Goal: Task Accomplishment & Management: Manage account settings

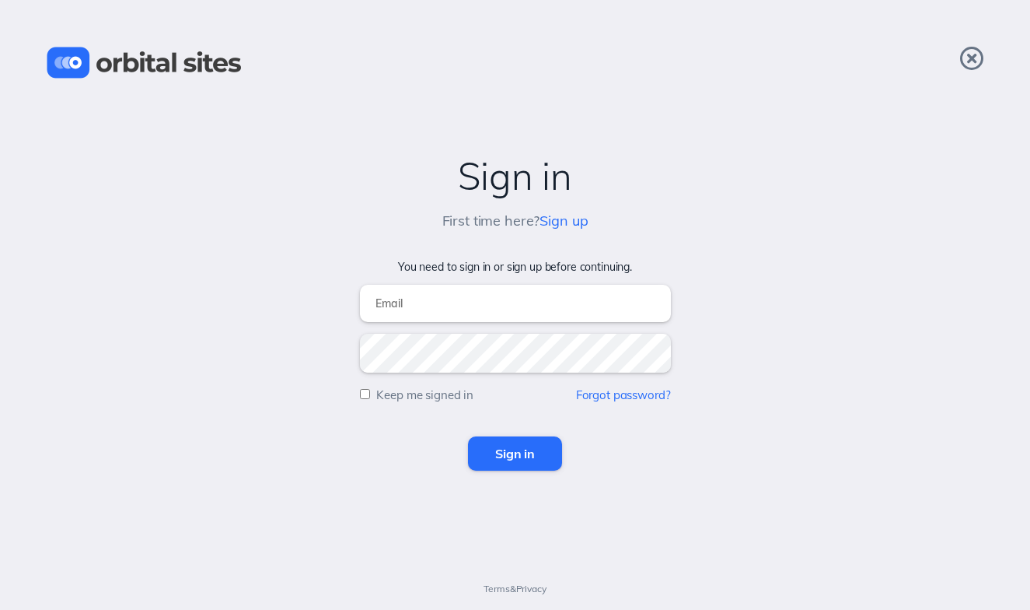
type input "[EMAIL_ADDRESS][DOMAIN_NAME]"
click at [530, 462] on input "Sign in" at bounding box center [515, 453] width 94 height 34
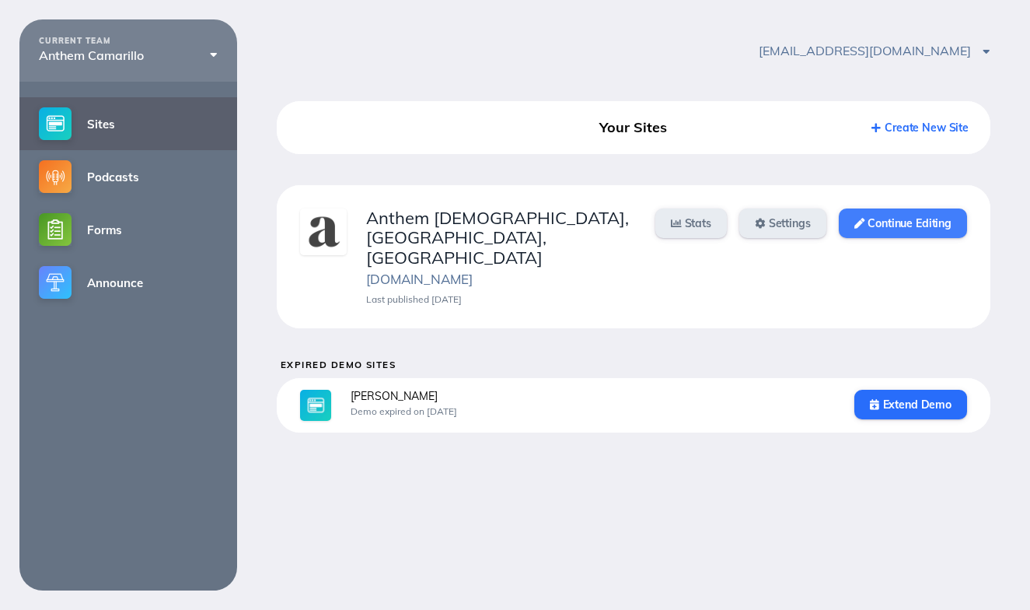
click at [870, 224] on link "Continue Editing" at bounding box center [903, 223] width 128 height 30
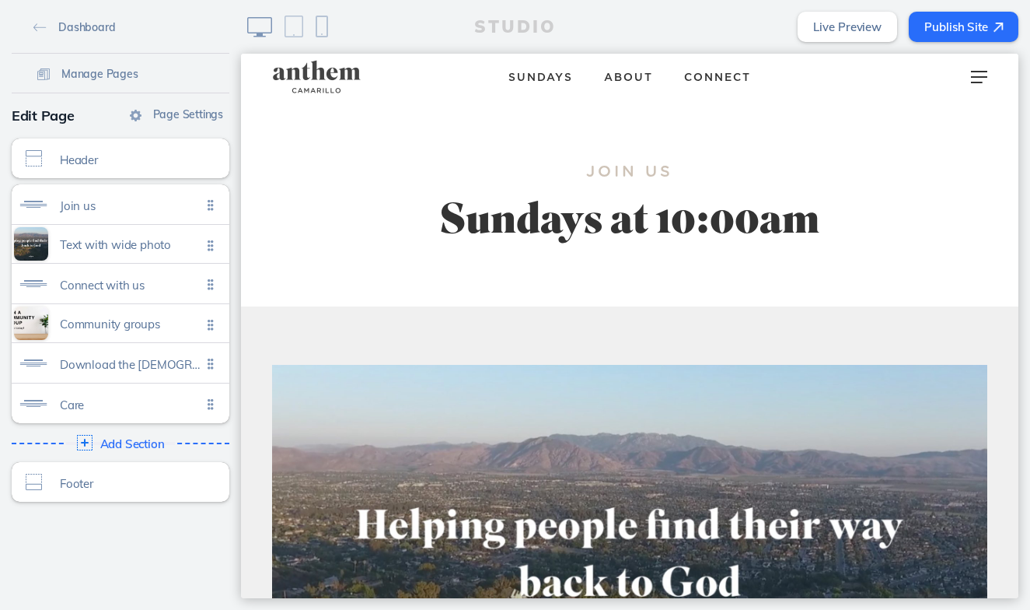
click at [558, 71] on link "Sundays" at bounding box center [541, 76] width 96 height 27
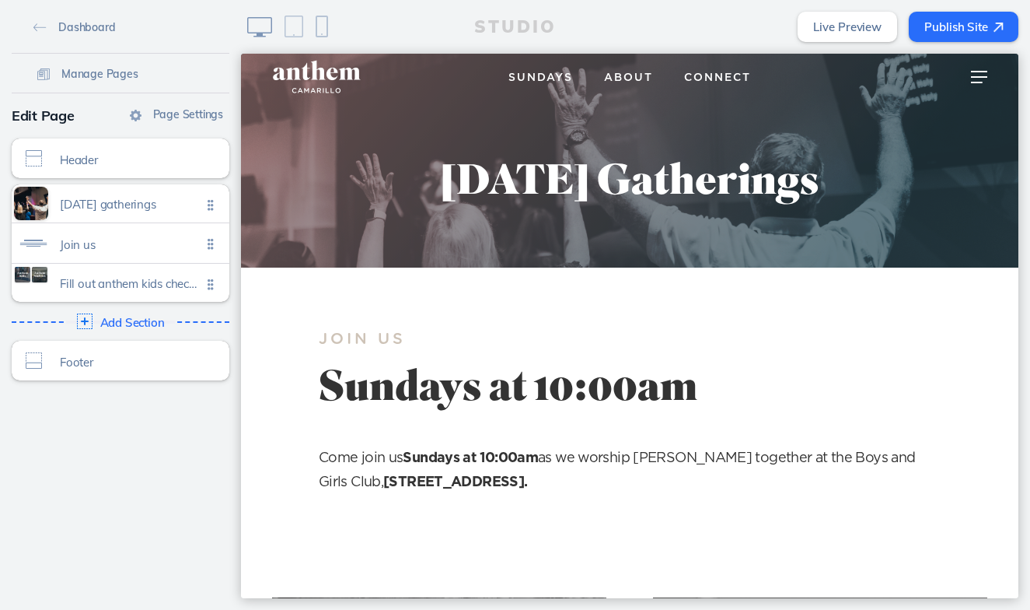
click at [631, 80] on span "About" at bounding box center [628, 77] width 49 height 11
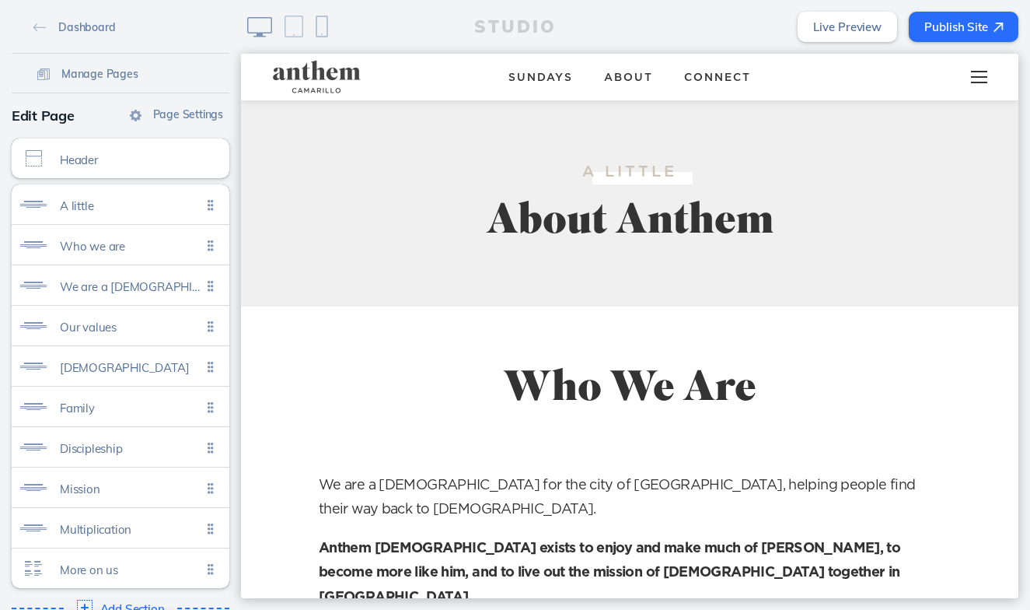
click at [974, 77] on span at bounding box center [979, 77] width 16 height 2
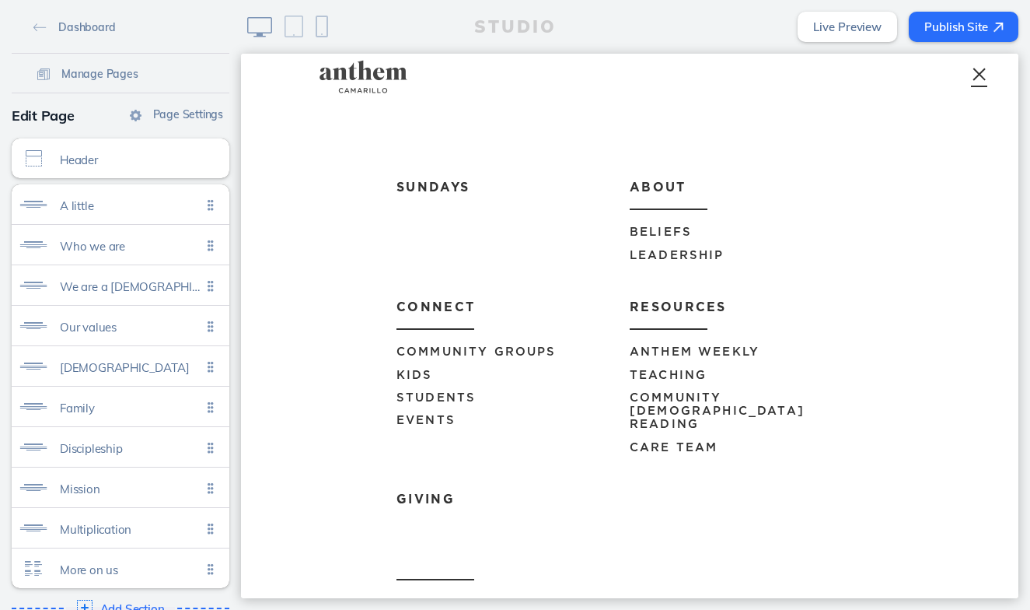
click at [434, 414] on span "Events" at bounding box center [426, 420] width 59 height 12
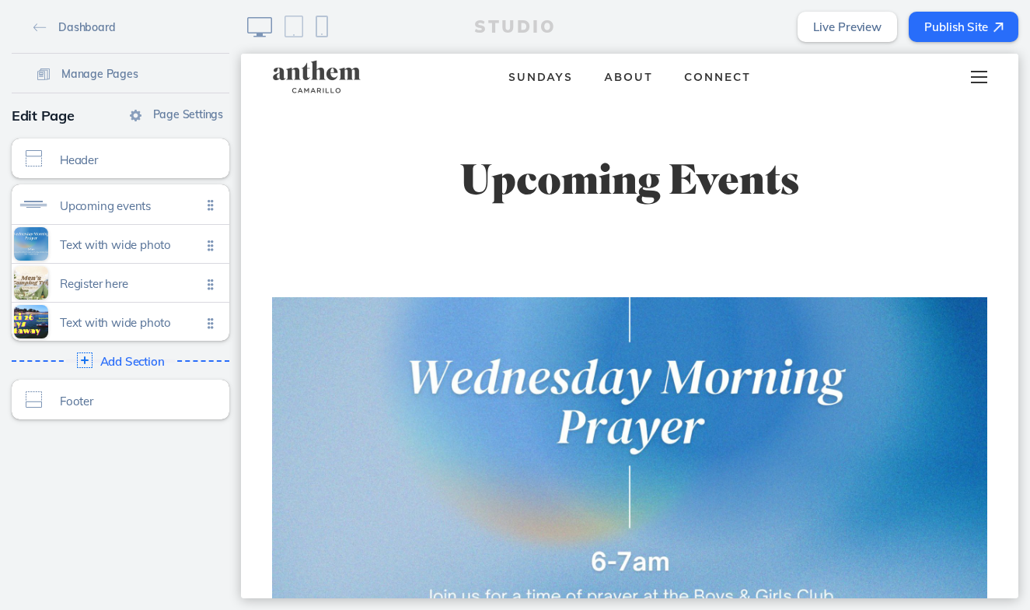
click at [976, 89] on div at bounding box center [979, 77] width 61 height 47
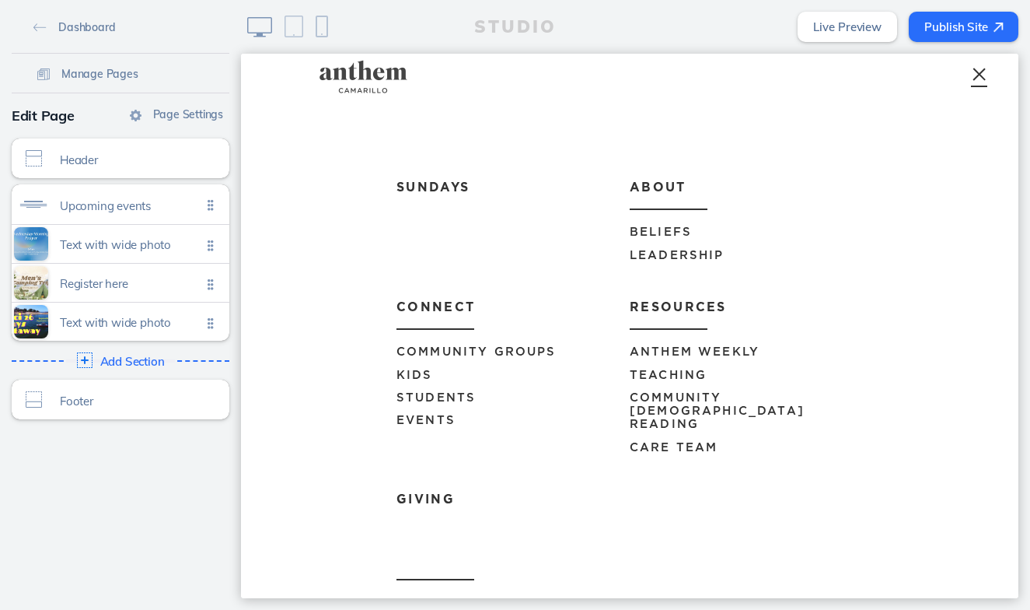
click at [704, 344] on link "Anthem Weekly" at bounding box center [746, 346] width 233 height 33
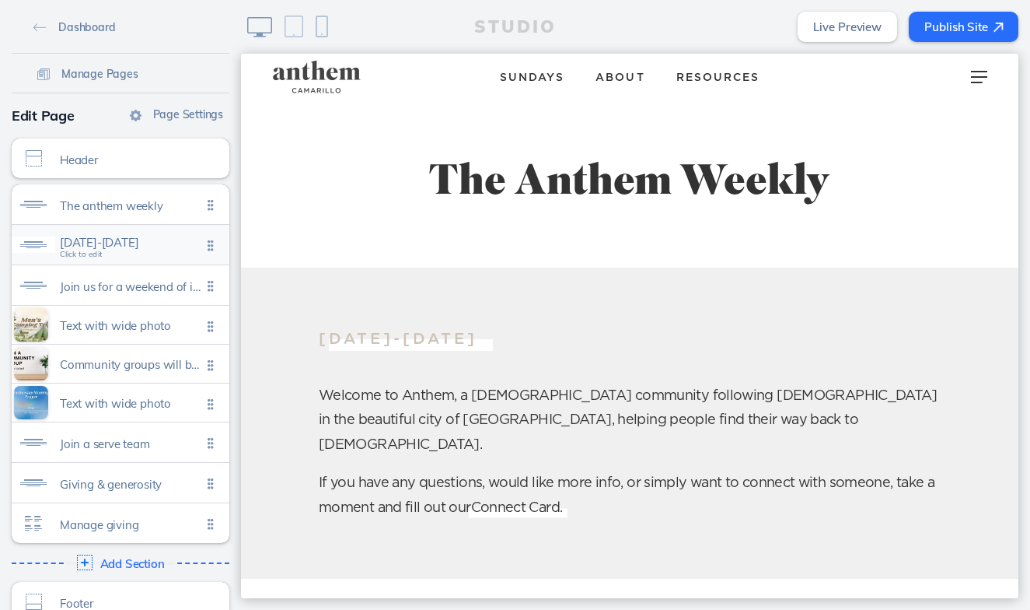
click at [153, 240] on span "[DATE]-[DATE]" at bounding box center [131, 242] width 142 height 13
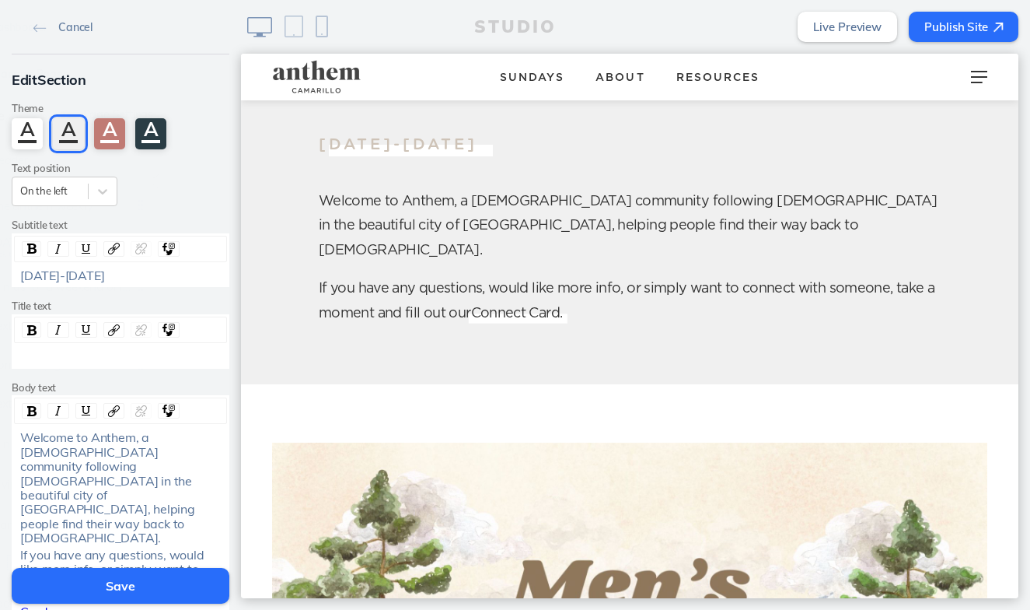
scroll to position [213, 0]
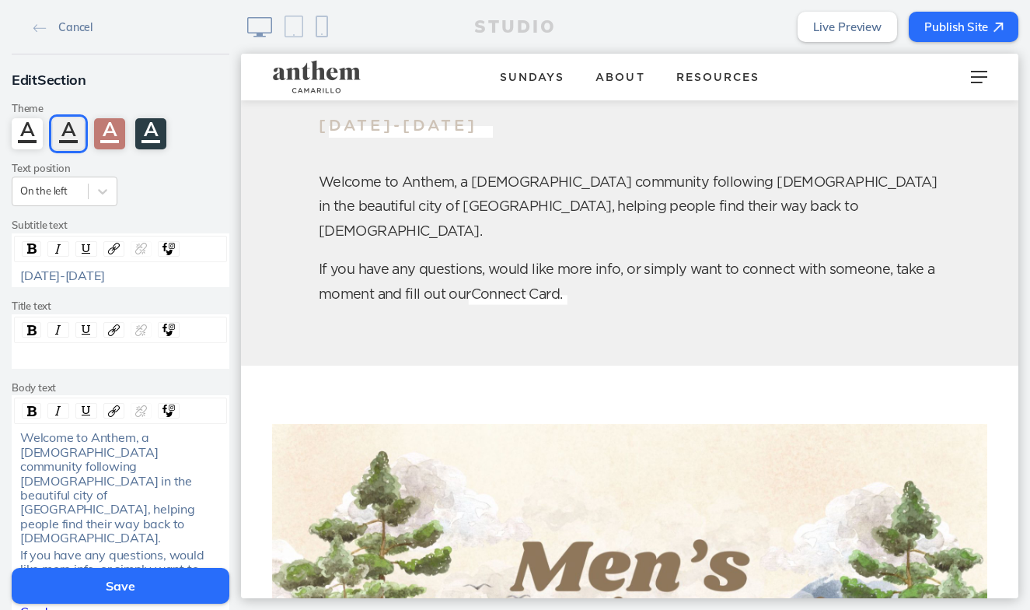
click at [111, 277] on div "[DATE]-[DATE]" at bounding box center [120, 275] width 201 height 14
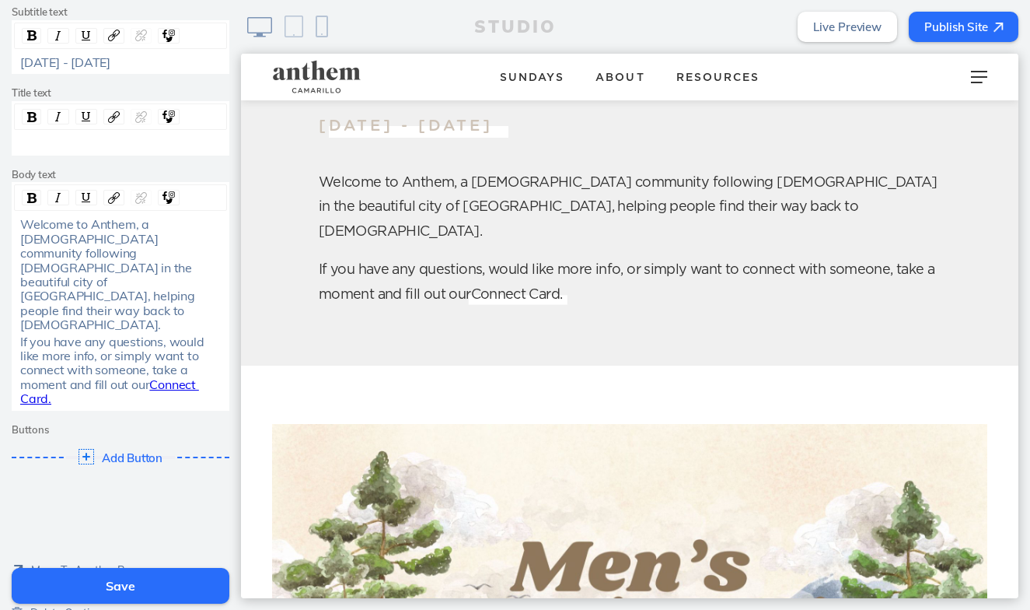
scroll to position [212, 0]
click at [122, 589] on button "Save" at bounding box center [121, 586] width 218 height 36
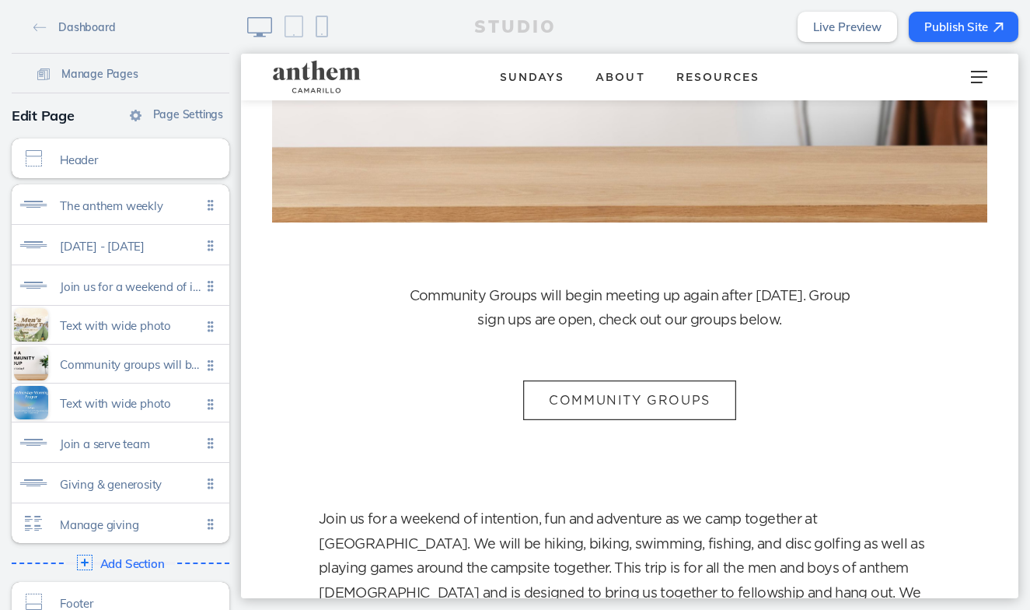
scroll to position [1313, 0]
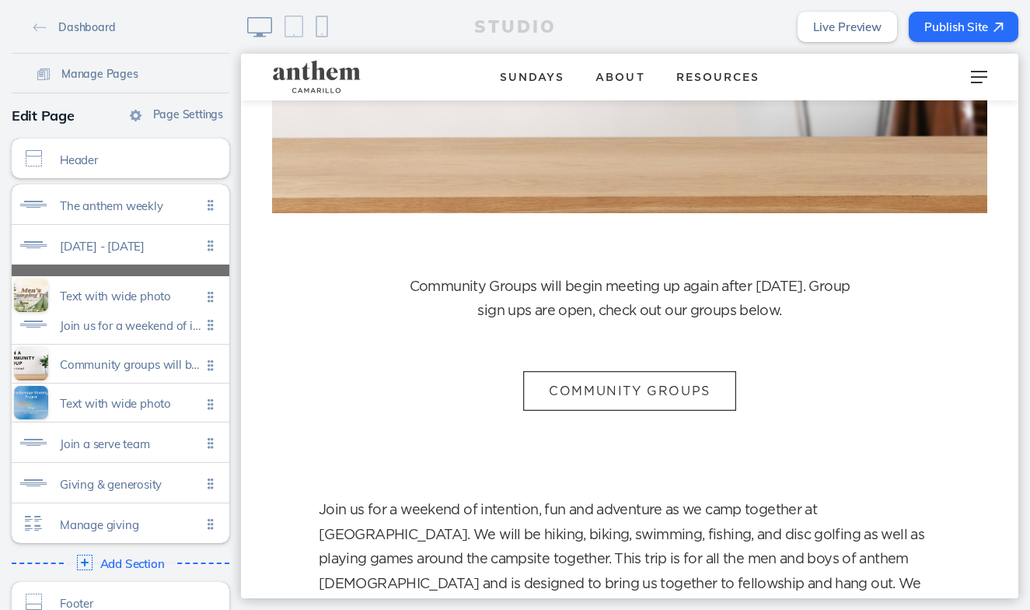
drag, startPoint x: 213, startPoint y: 330, endPoint x: 216, endPoint y: 292, distance: 38.2
click at [216, 292] on ul "The anthem weekly Click to edit [DATE] - [DATE] Click to edit Join us for a wee…" at bounding box center [121, 363] width 218 height 358
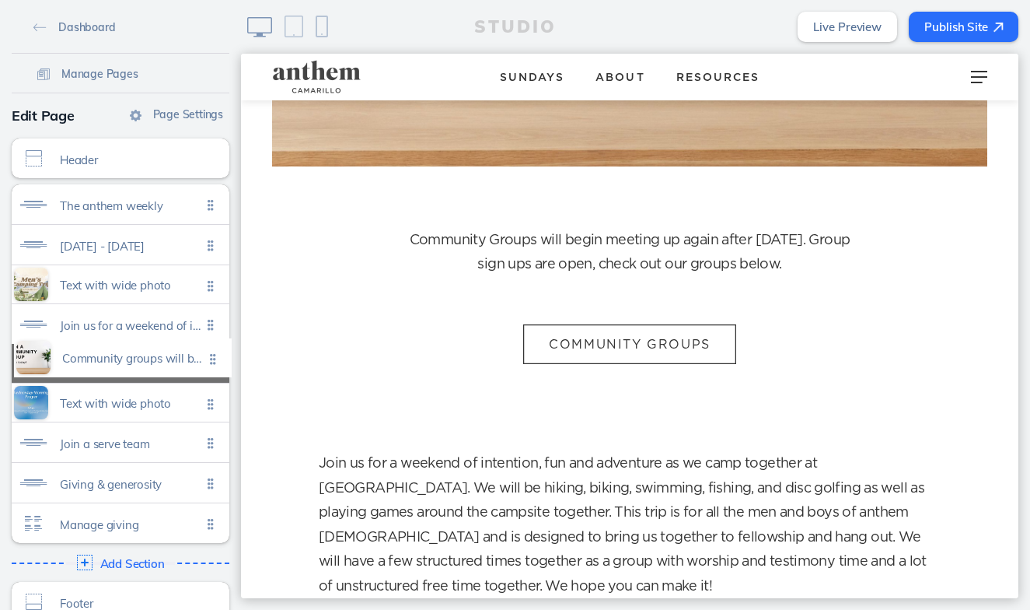
drag, startPoint x: 210, startPoint y: 329, endPoint x: 212, endPoint y: 364, distance: 35.1
drag, startPoint x: 212, startPoint y: 387, endPoint x: 206, endPoint y: 309, distance: 78.8
click at [206, 309] on ul "The anthem weekly Click to edit [DATE] - [DATE] Click to edit Text with wide ph…" at bounding box center [121, 363] width 218 height 358
click at [239, 397] on div "Dashboard Manage Pages Page Settings Edit Page Header Click to edit The anthem …" at bounding box center [120, 305] width 241 height 610
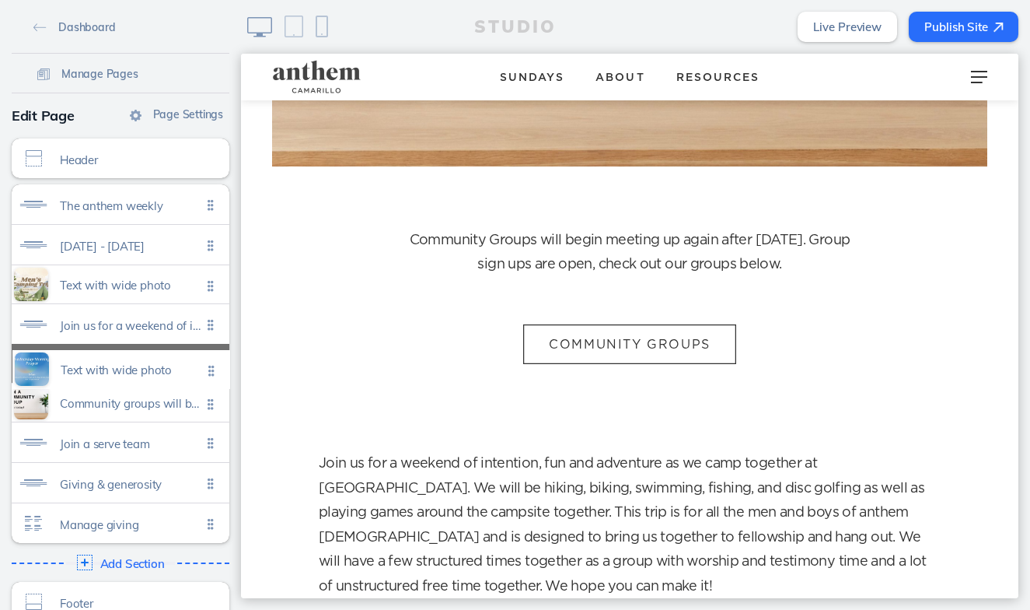
drag, startPoint x: 211, startPoint y: 399, endPoint x: 212, endPoint y: 362, distance: 36.6
click at [212, 362] on ul "The anthem weekly Click to edit [DATE] - [DATE] Click to edit Text with wide ph…" at bounding box center [121, 363] width 218 height 358
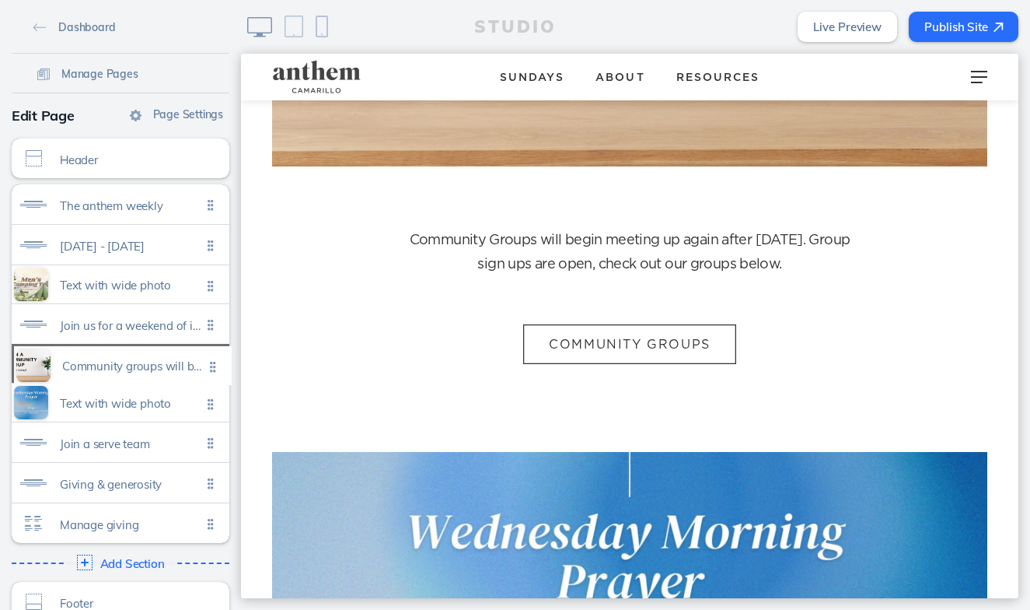
drag, startPoint x: 210, startPoint y: 394, endPoint x: 212, endPoint y: 358, distance: 36.6
click at [212, 358] on ul "The anthem weekly Click to edit [DATE] - [DATE] Click to edit Text with wide ph…" at bounding box center [121, 363] width 218 height 358
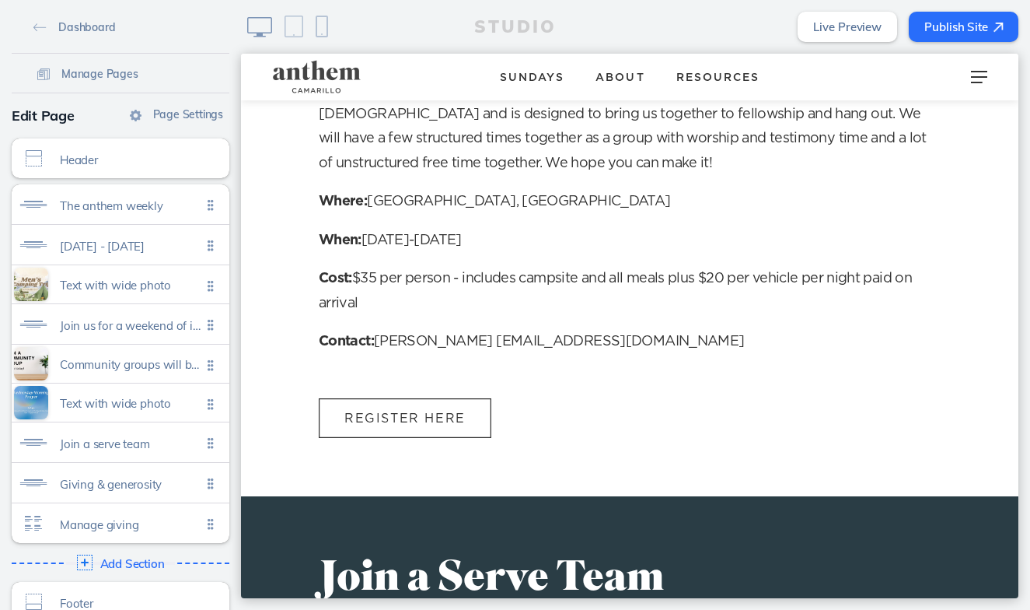
scroll to position [2252, 0]
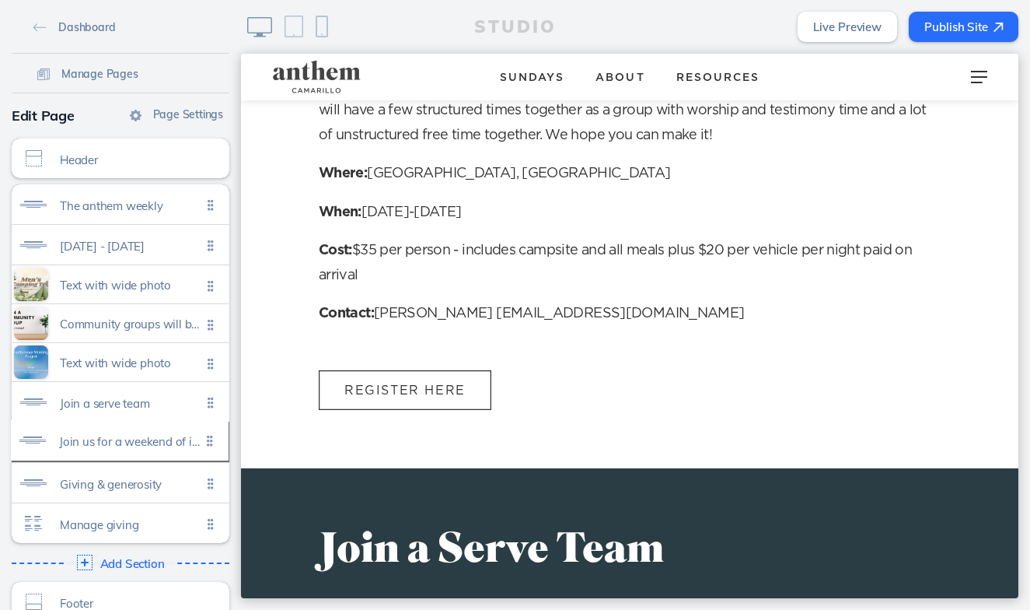
drag, startPoint x: 205, startPoint y: 317, endPoint x: 204, endPoint y: 434, distance: 116.6
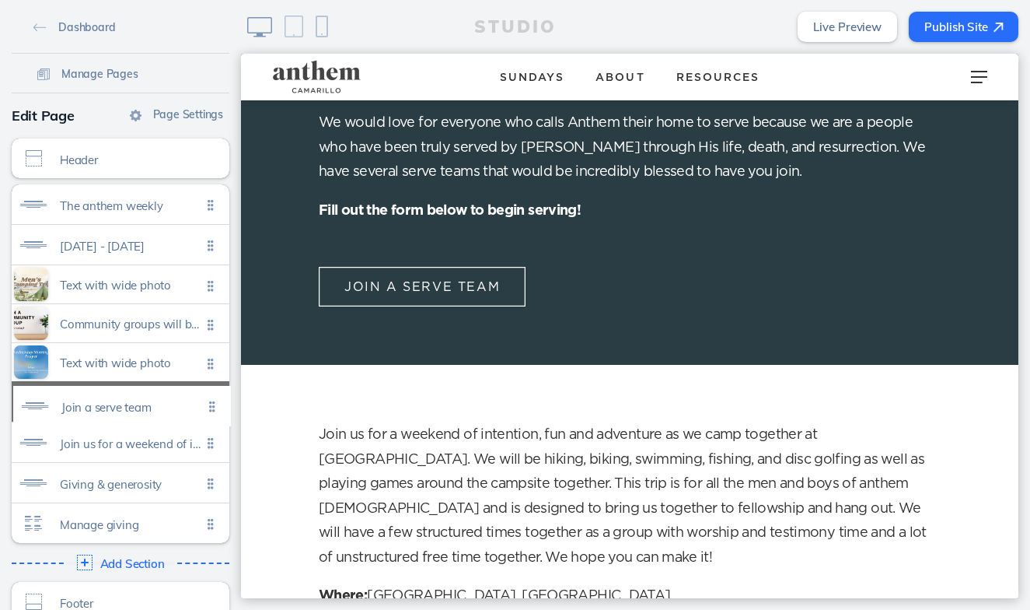
drag, startPoint x: 211, startPoint y: 440, endPoint x: 212, endPoint y: 404, distance: 35.8
click at [212, 404] on ul "The anthem weekly Click to edit [DATE] - [DATE] Click to edit Text with wide ph…" at bounding box center [121, 363] width 218 height 358
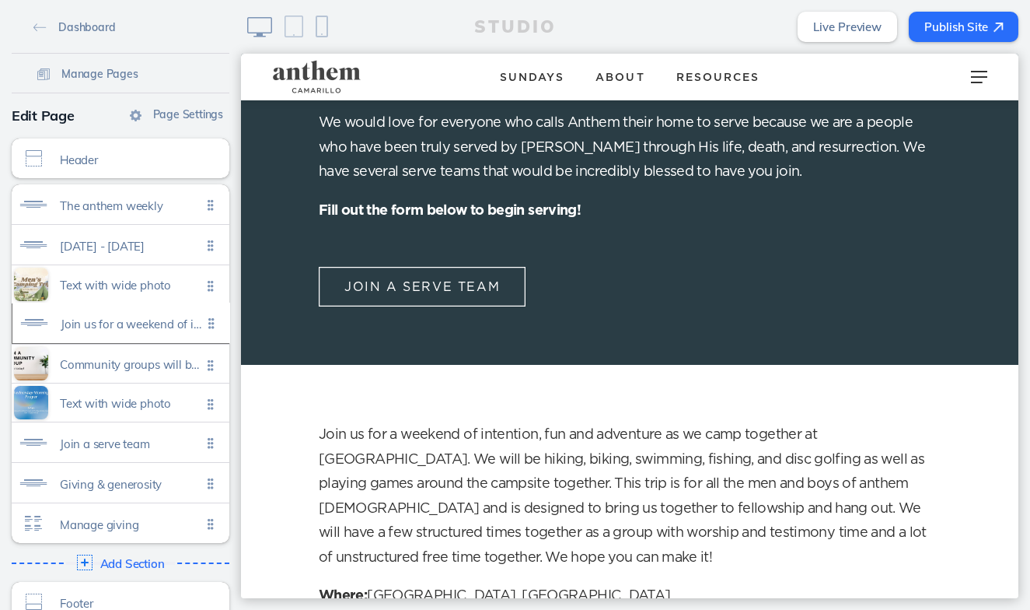
drag, startPoint x: 214, startPoint y: 434, endPoint x: 215, endPoint y: 316, distance: 117.4
click at [215, 316] on ul "The anthem weekly Click to edit [DATE] - [DATE] Click to edit Text with wide ph…" at bounding box center [121, 363] width 218 height 358
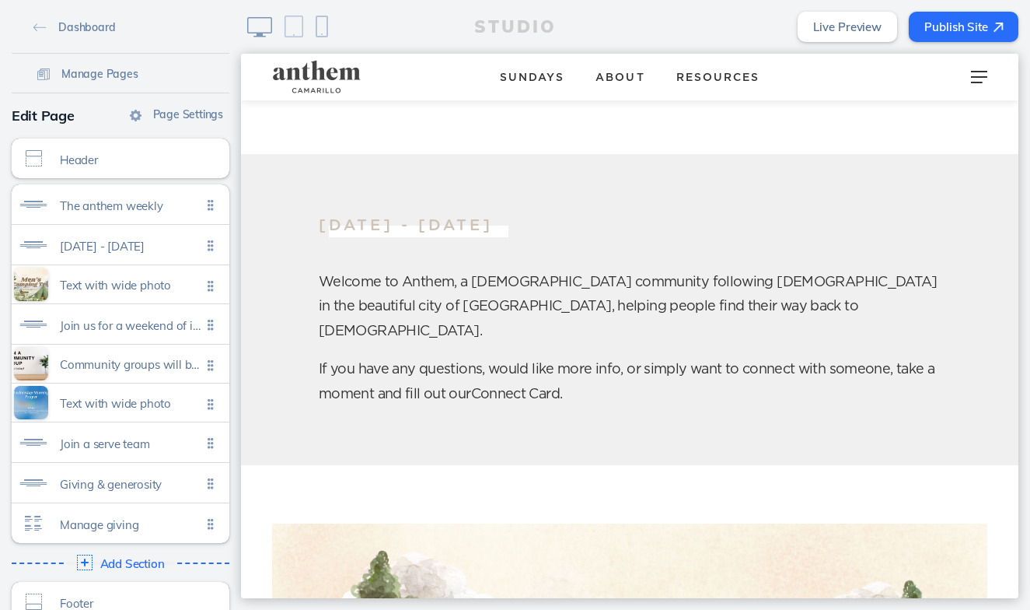
scroll to position [91, 0]
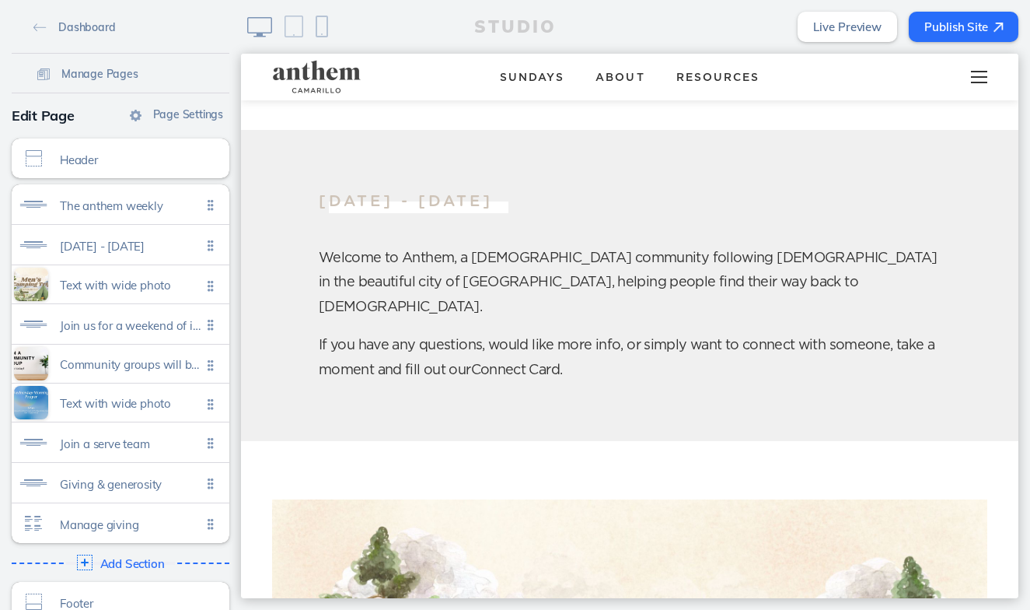
click at [981, 71] on span at bounding box center [979, 72] width 16 height 2
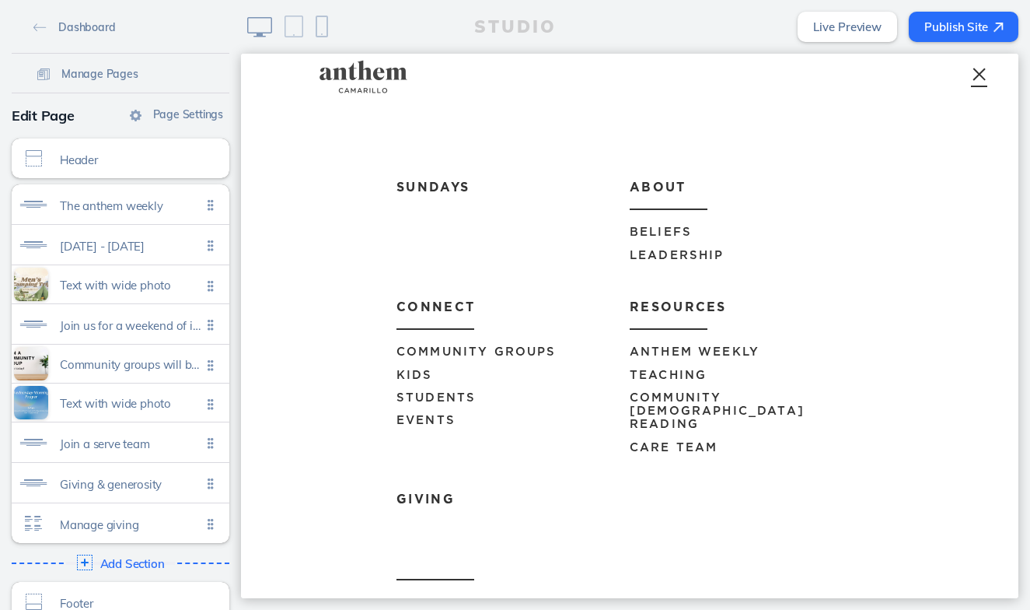
click at [434, 414] on span "Events" at bounding box center [426, 420] width 59 height 12
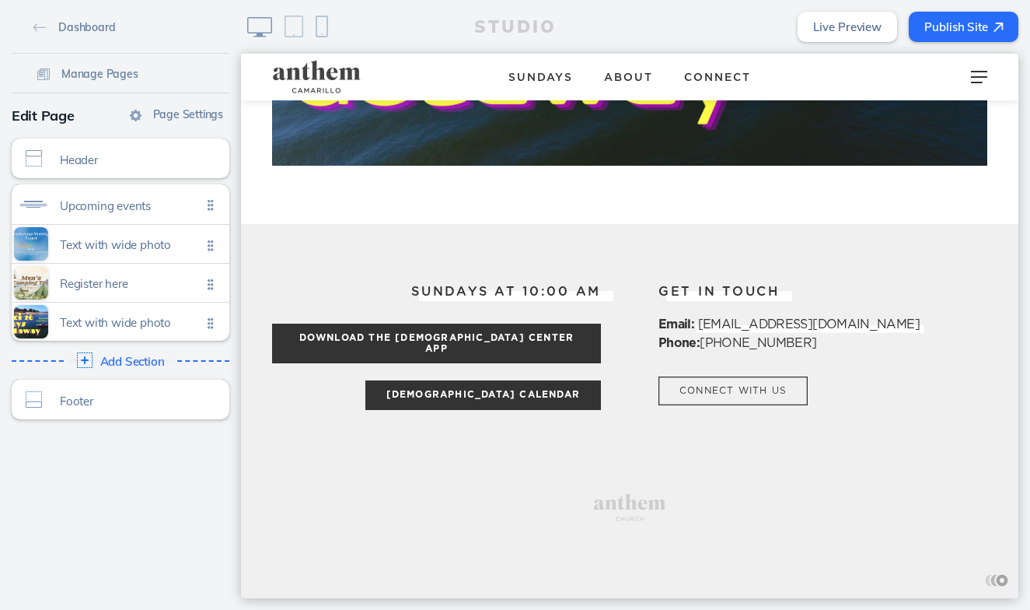
scroll to position [1619, 0]
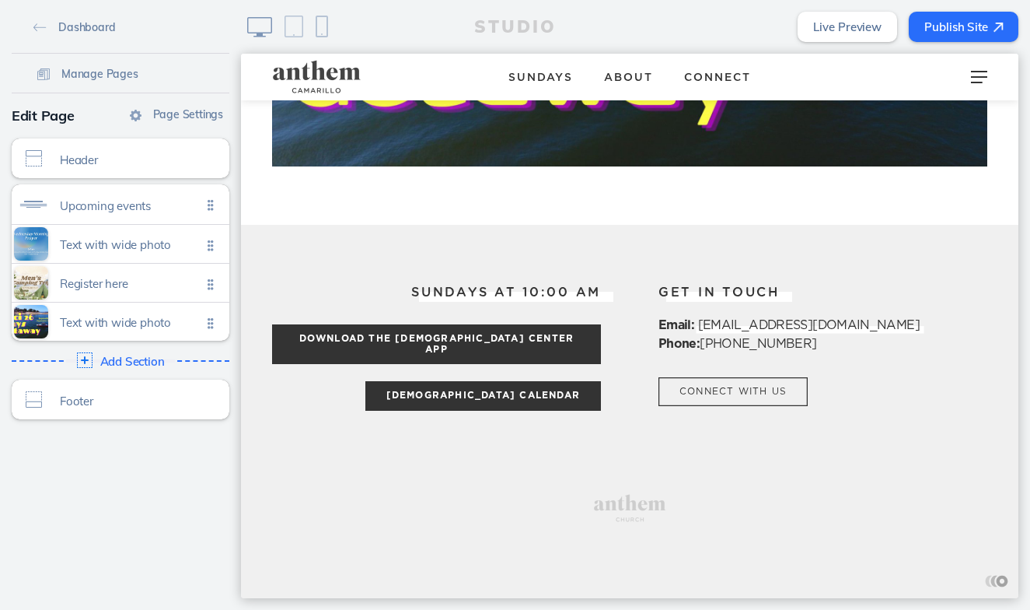
click at [980, 35] on button "Publish Site" at bounding box center [964, 27] width 110 height 30
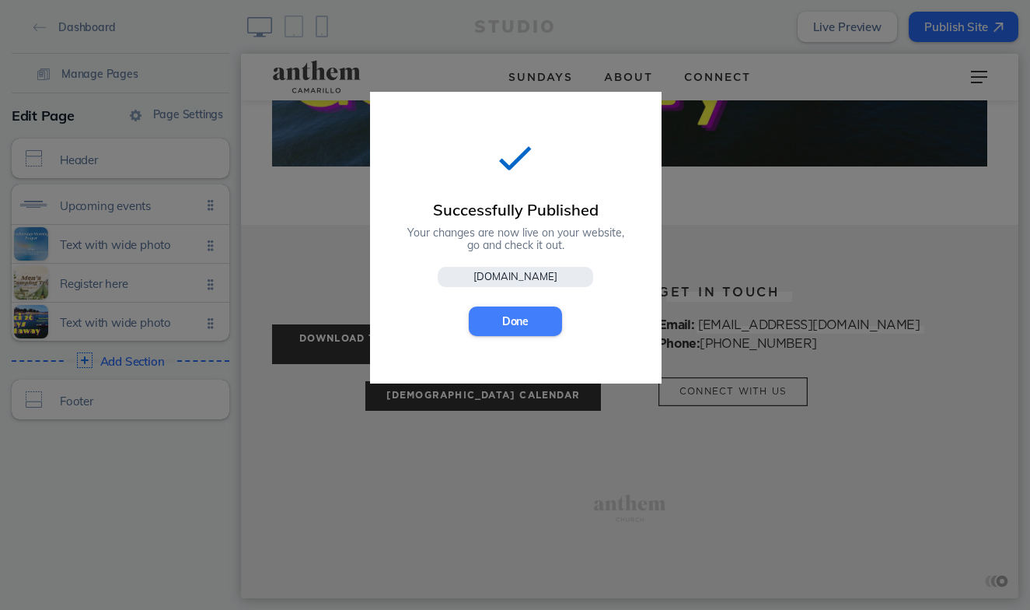
click at [523, 329] on button "Done" at bounding box center [515, 321] width 93 height 30
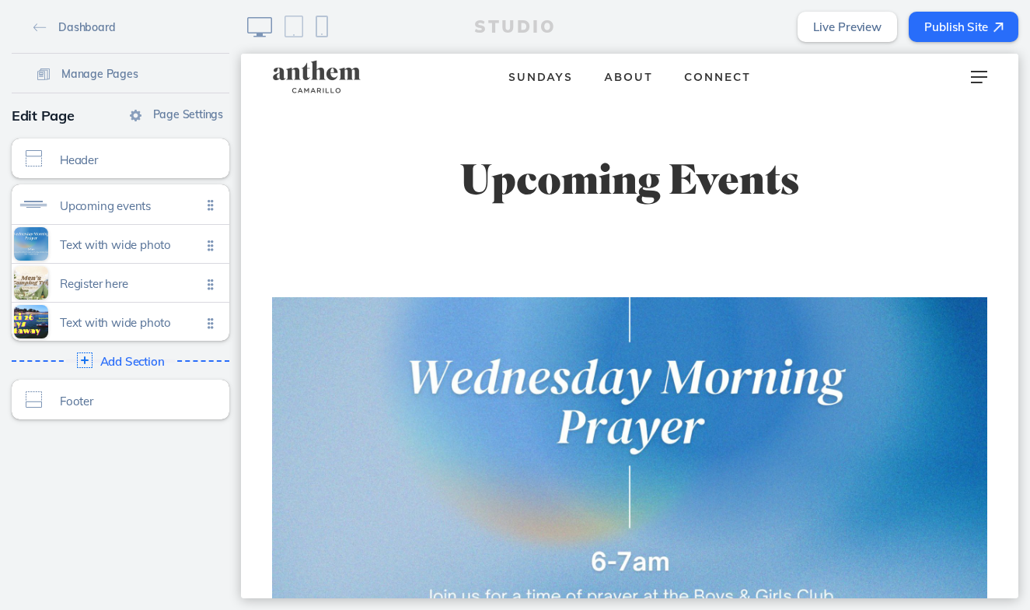
scroll to position [0, 0]
click at [980, 79] on div at bounding box center [979, 77] width 61 height 47
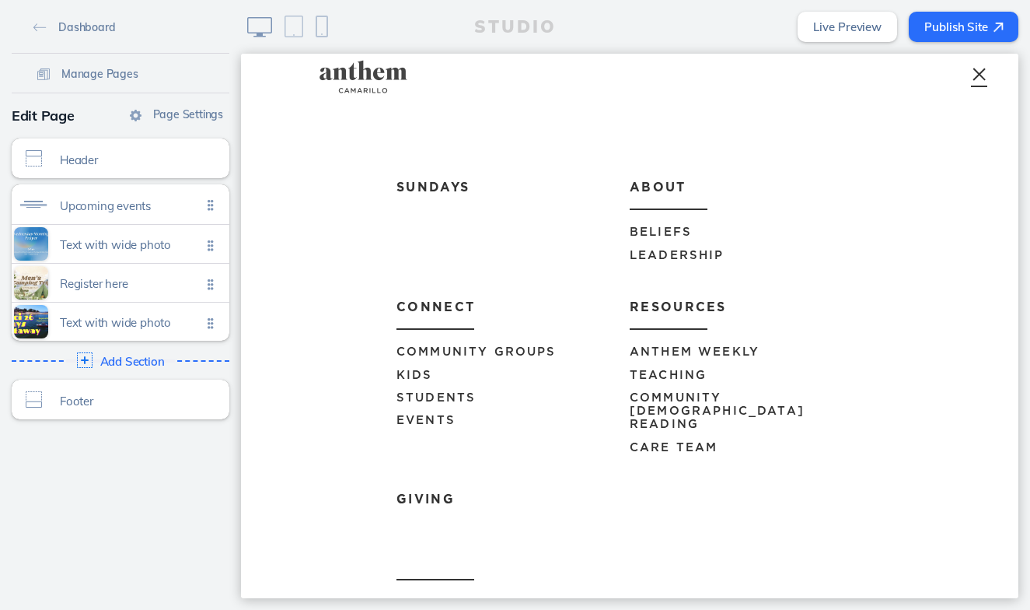
click at [487, 342] on link "Community Groups" at bounding box center [513, 346] width 233 height 33
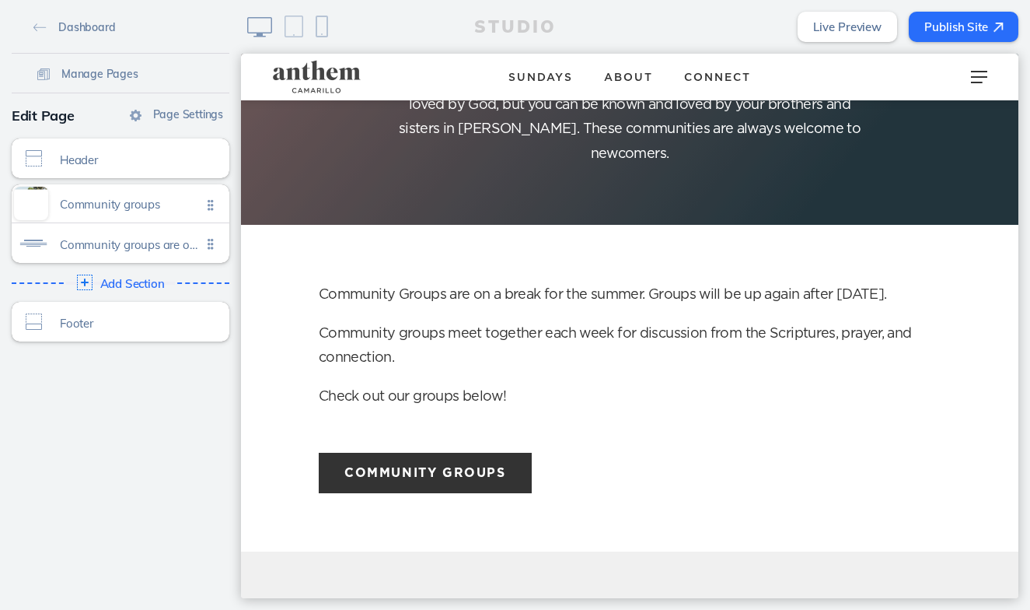
scroll to position [204, 0]
